Goal: Information Seeking & Learning: Learn about a topic

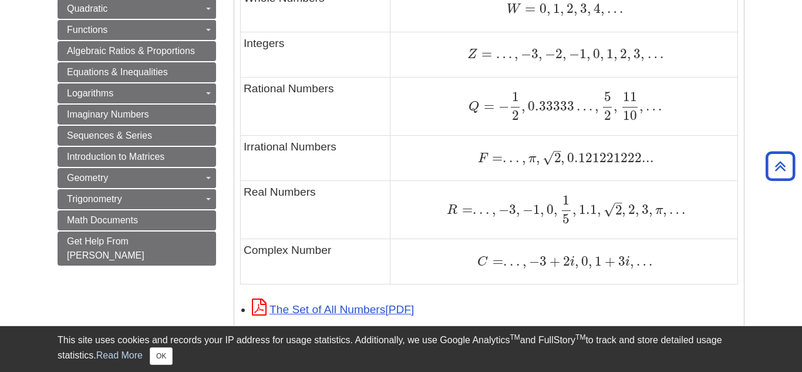
scroll to position [825, 0]
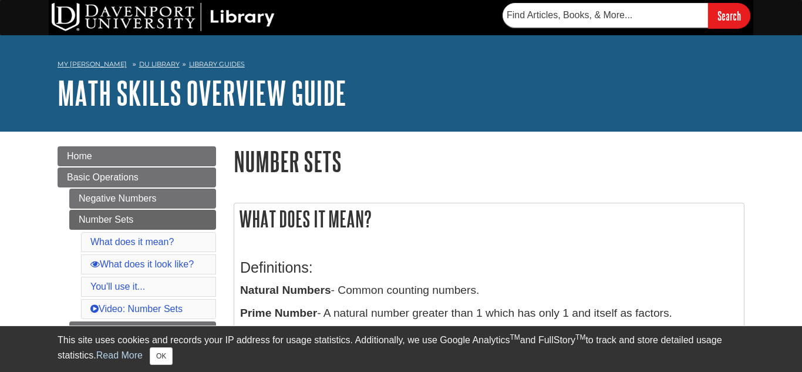
click at [797, 17] on div "Search" at bounding box center [401, 17] width 802 height 35
drag, startPoint x: 782, startPoint y: 4, endPoint x: 785, endPoint y: 12, distance: 8.9
click at [785, 12] on div "Search" at bounding box center [401, 17] width 802 height 35
